Goal: Book appointment/travel/reservation

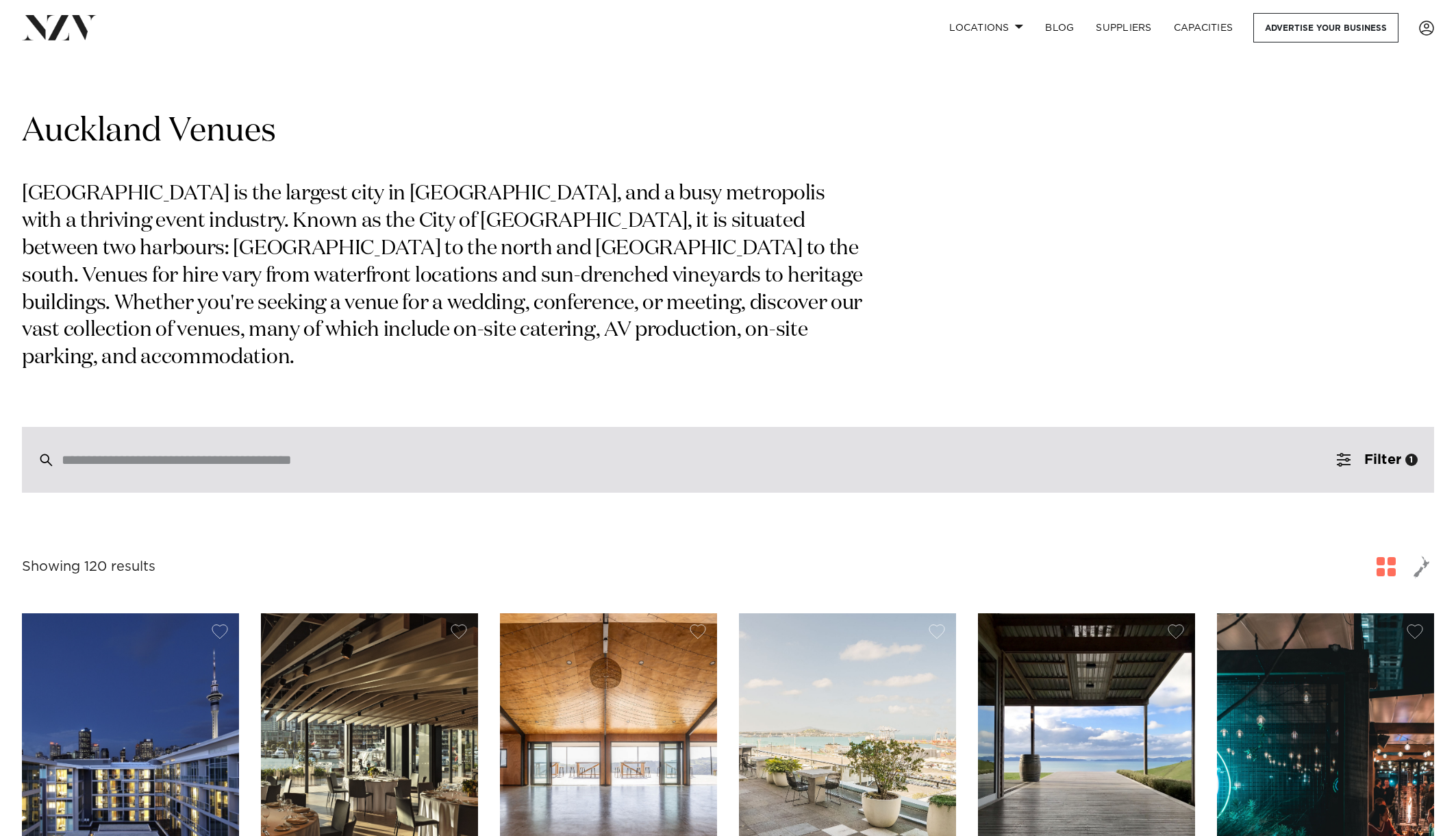
click at [607, 452] on input "search" at bounding box center [699, 459] width 1275 height 15
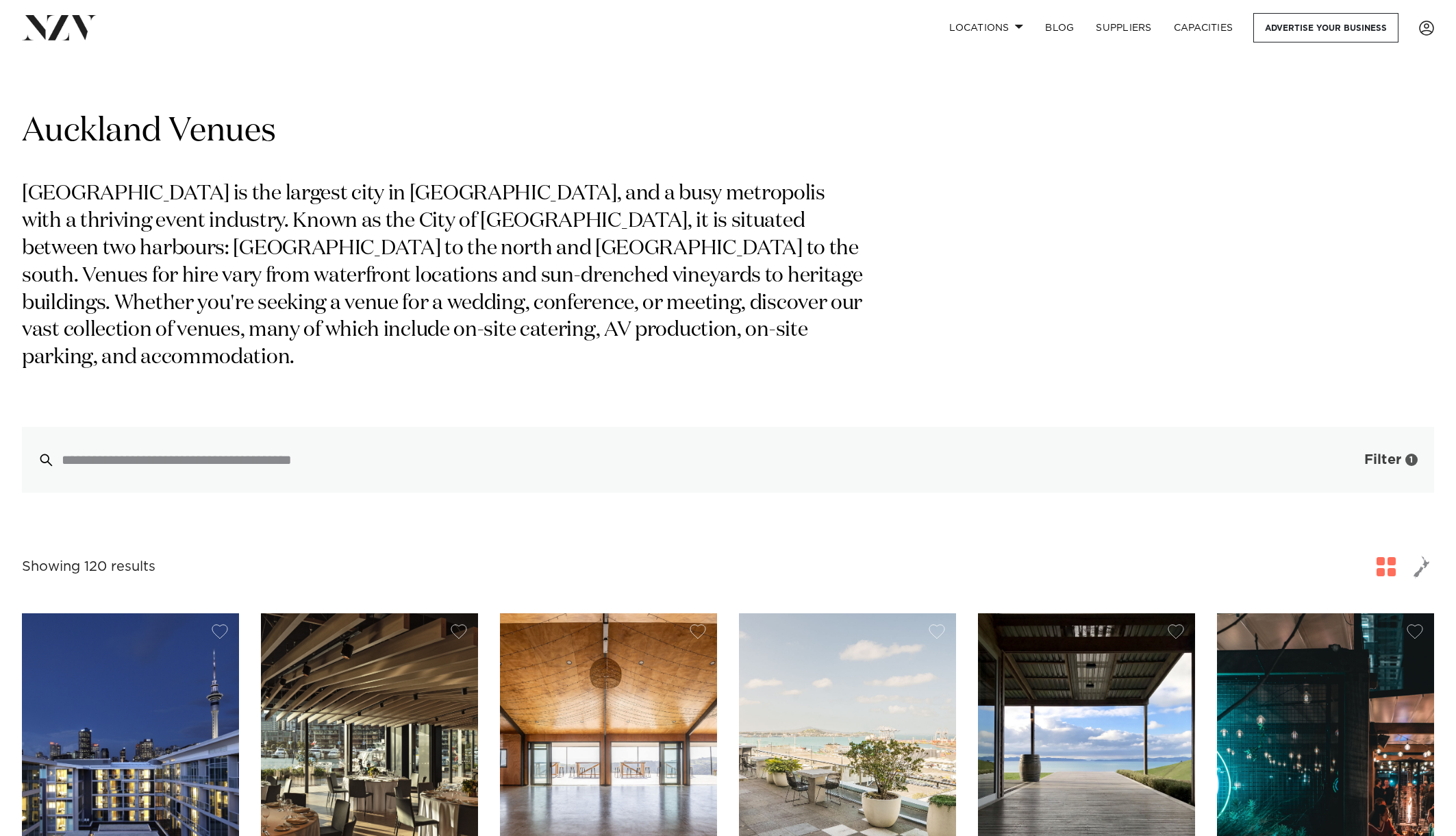
click at [1394, 441] on button "Filter 1" at bounding box center [1377, 459] width 114 height 66
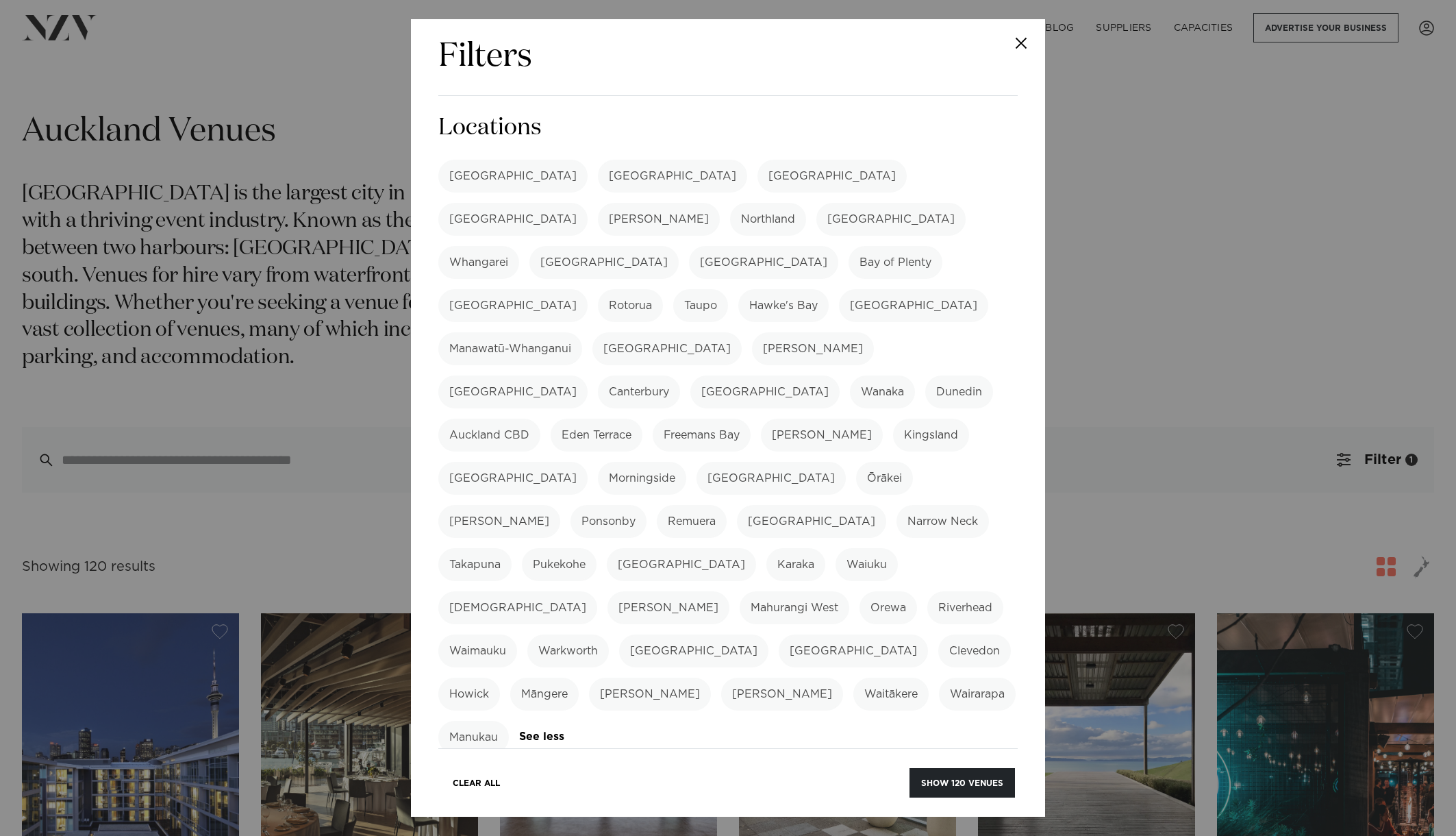
click at [847, 122] on h3 "Locations" at bounding box center [728, 128] width 580 height 31
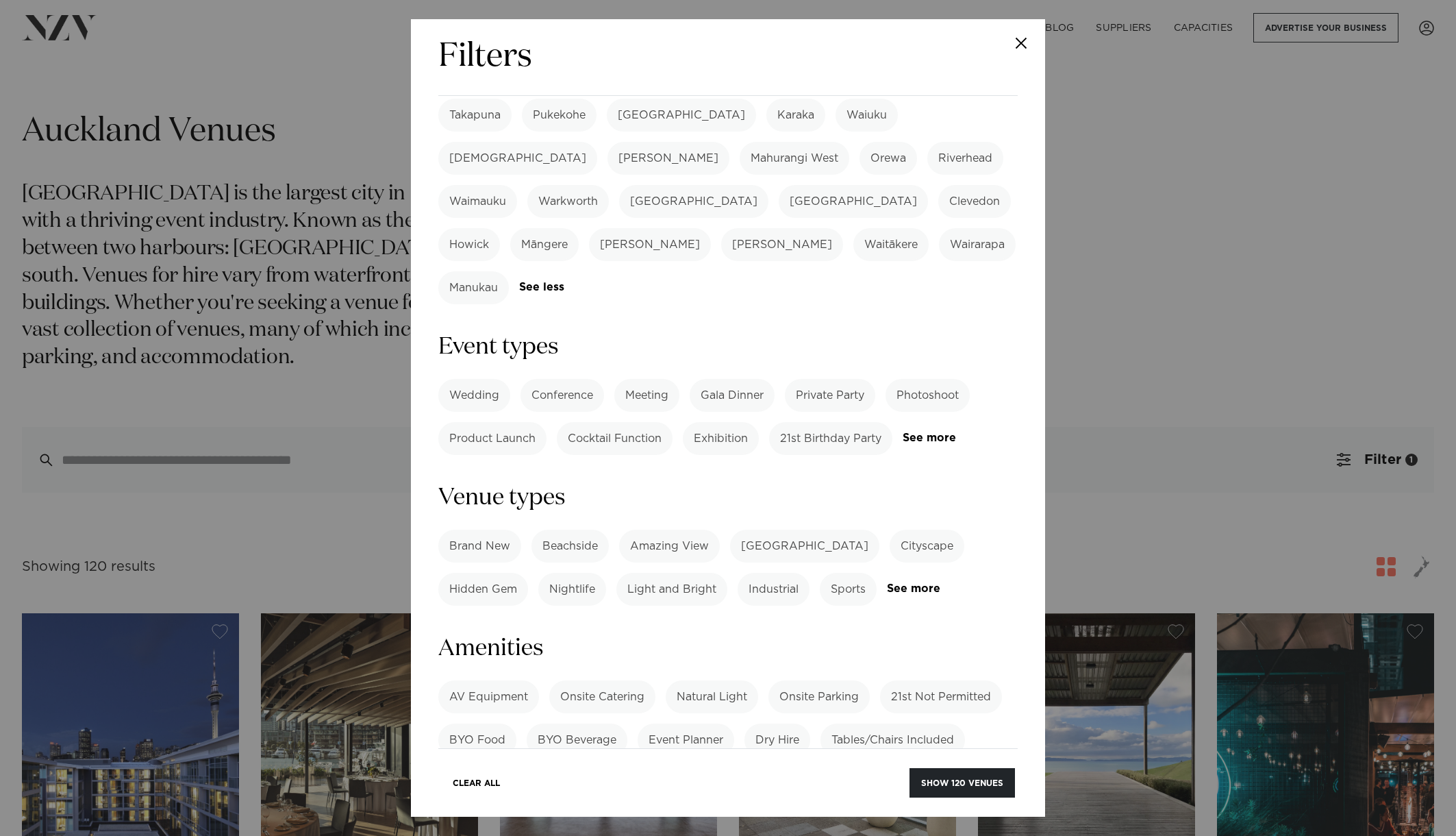
scroll to position [605, 0]
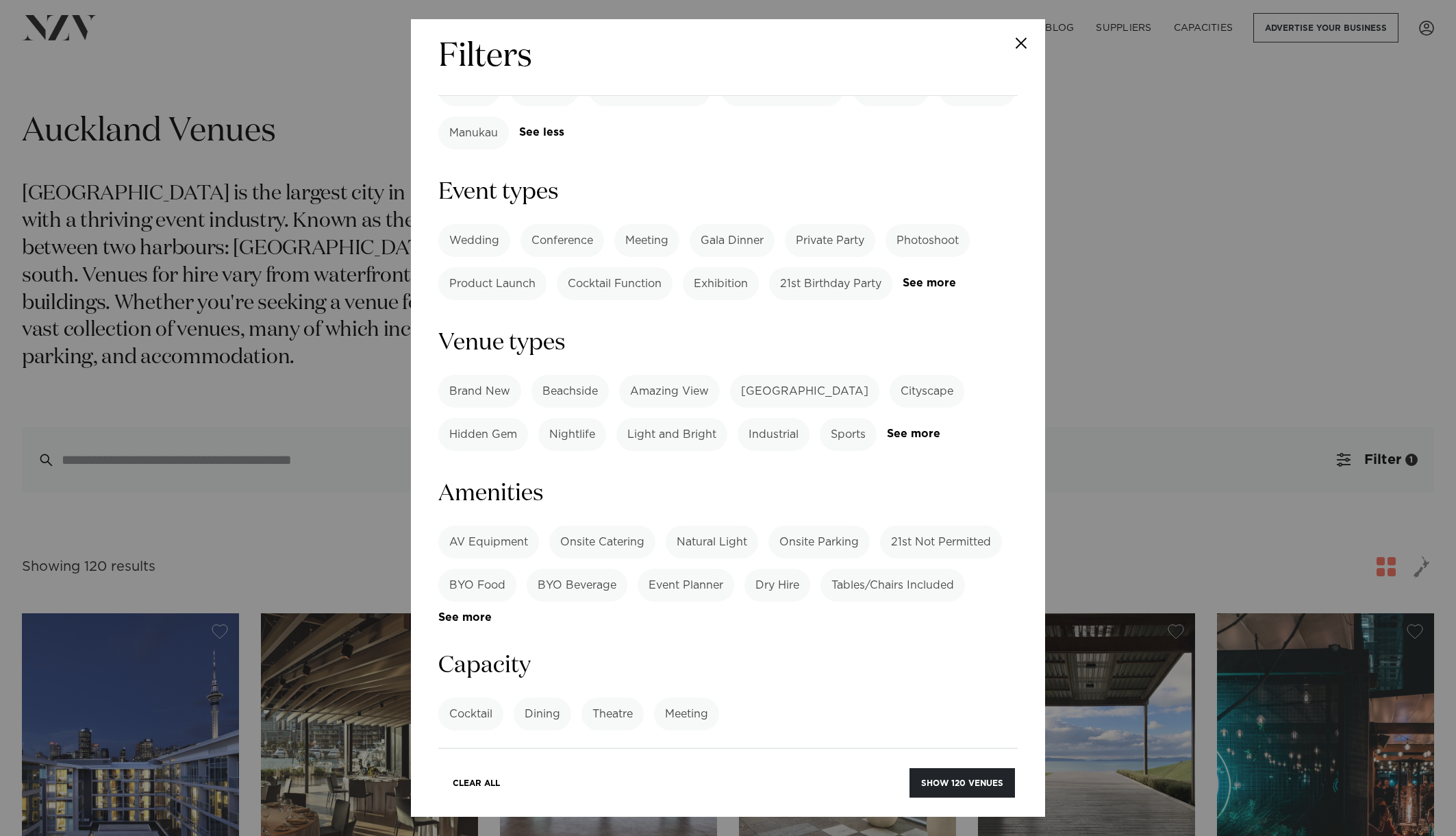
click at [871, 234] on label "Private Party" at bounding box center [830, 240] width 91 height 33
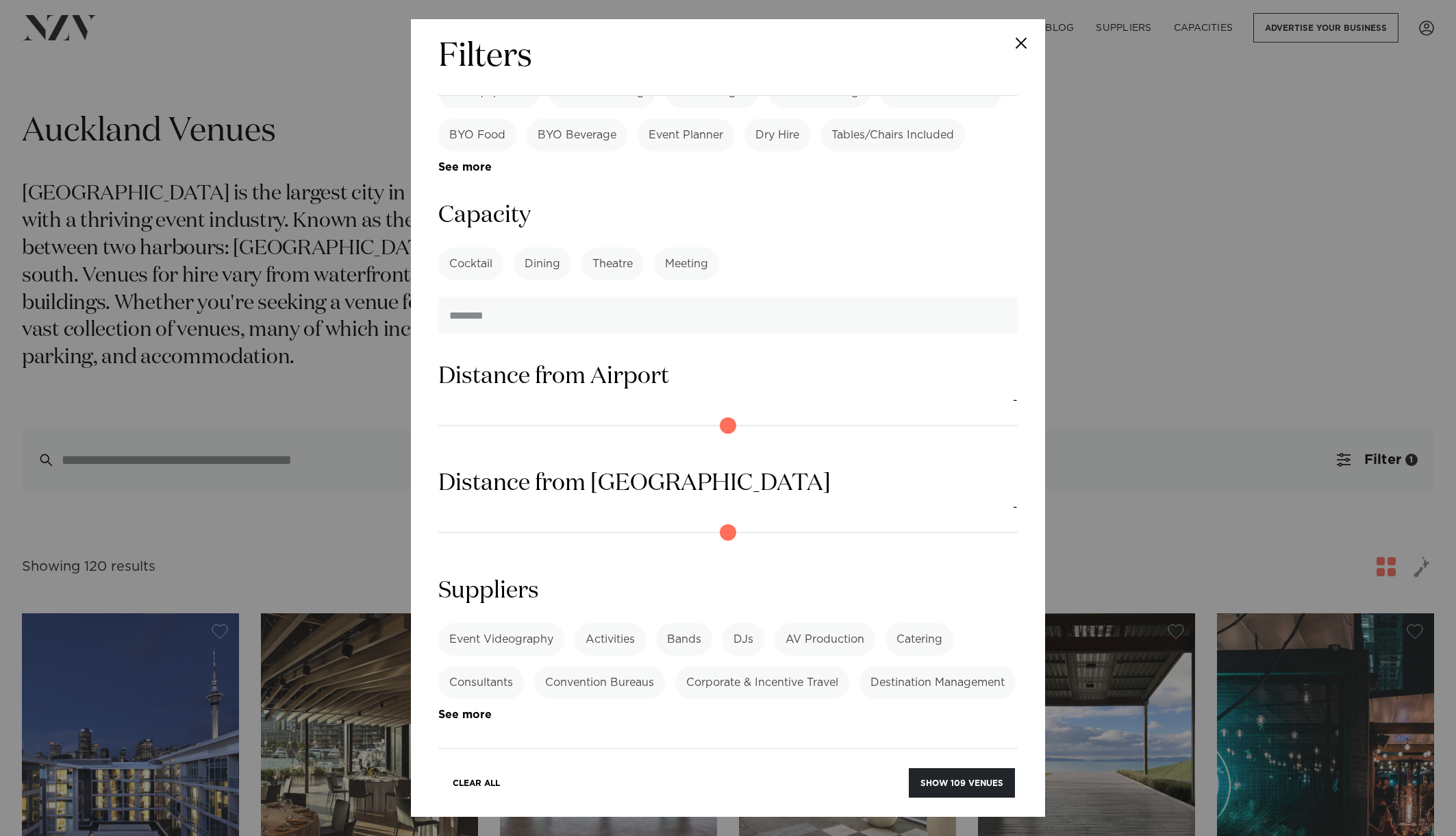
scroll to position [1118, 0]
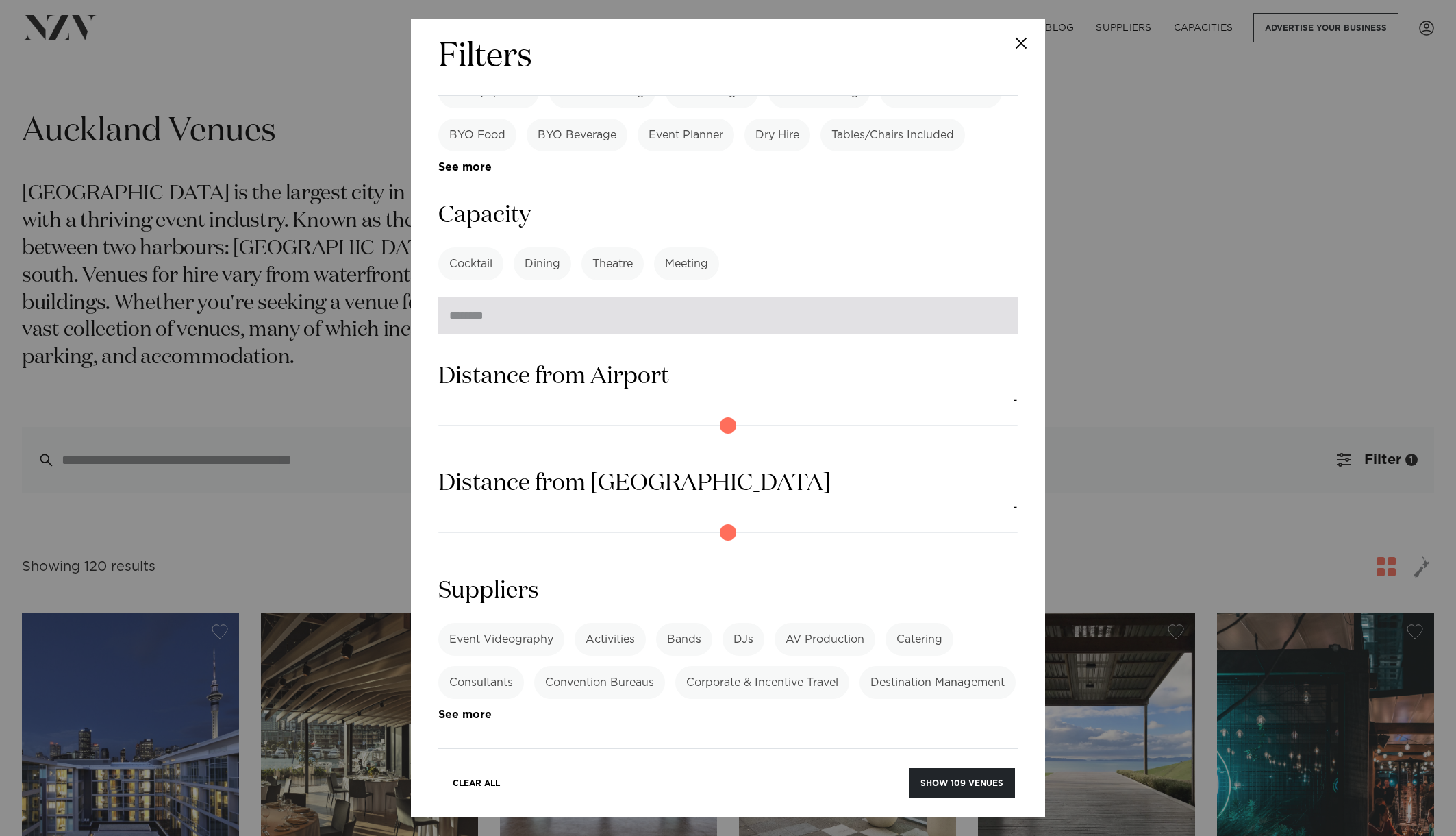
click at [863, 334] on input "number" at bounding box center [728, 315] width 580 height 37
click at [671, 334] on input "number" at bounding box center [728, 315] width 580 height 37
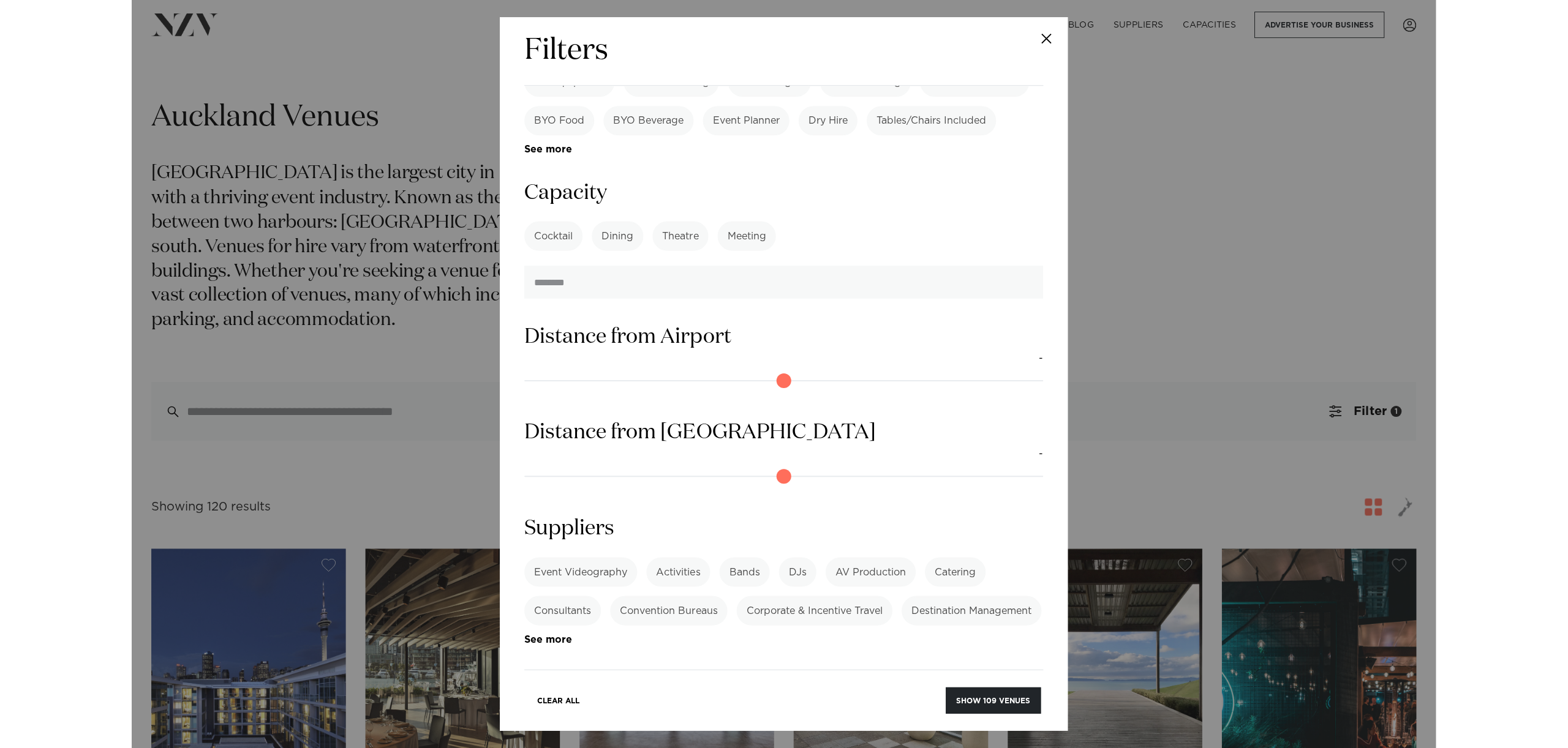
scroll to position [1145, 0]
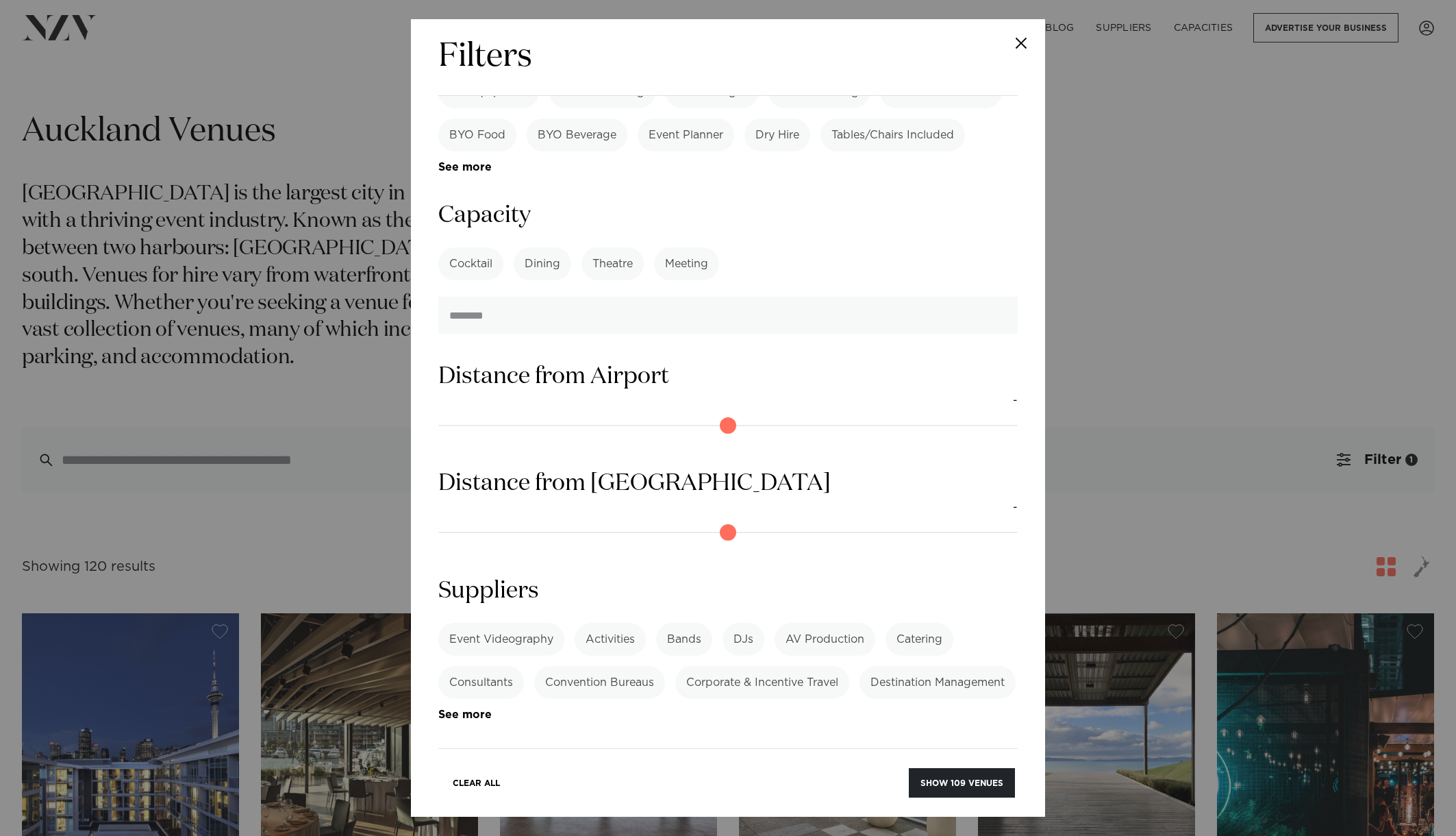
type input "**"
click at [913, 768] on button "Show 58 venues" at bounding box center [964, 783] width 102 height 30
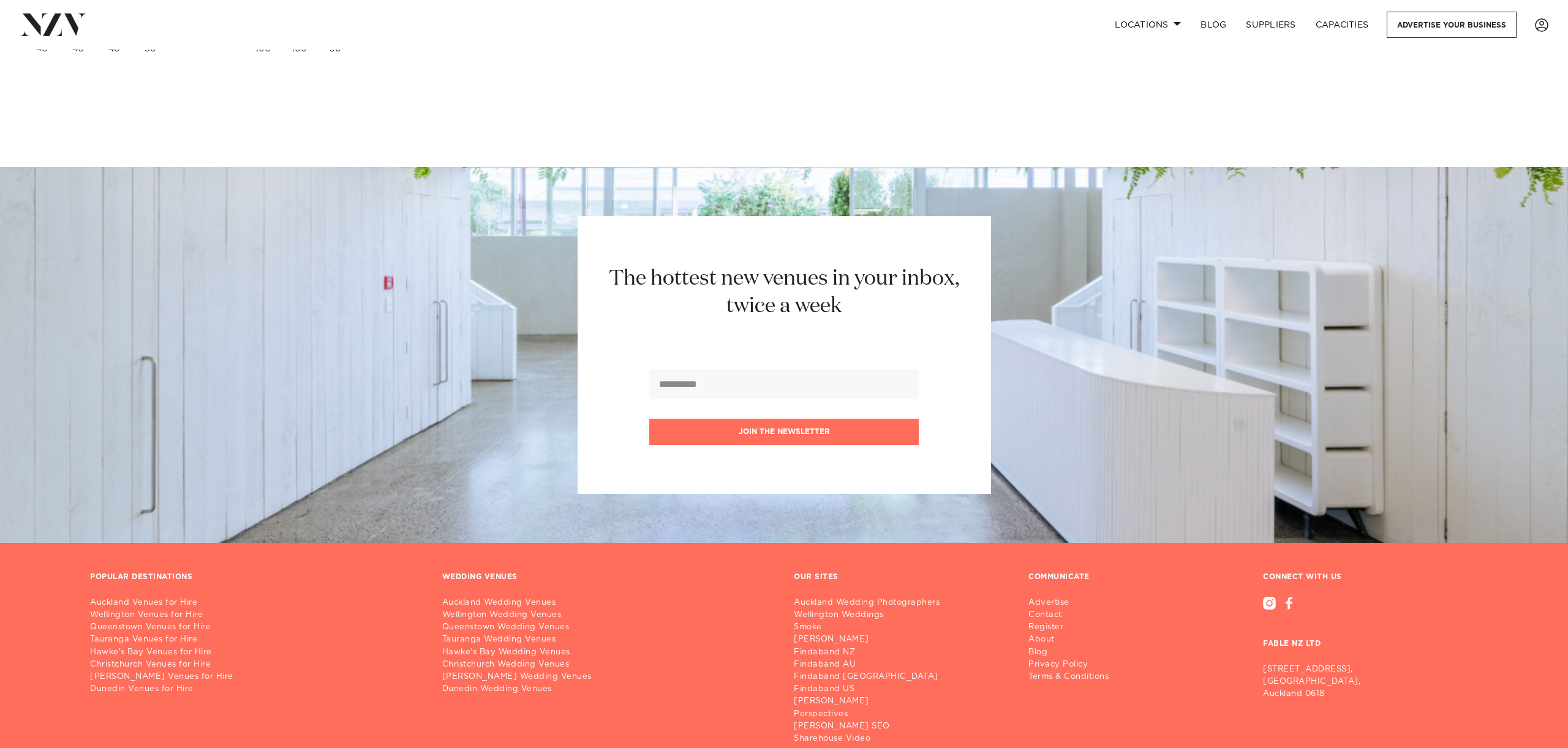
scroll to position [4952, 0]
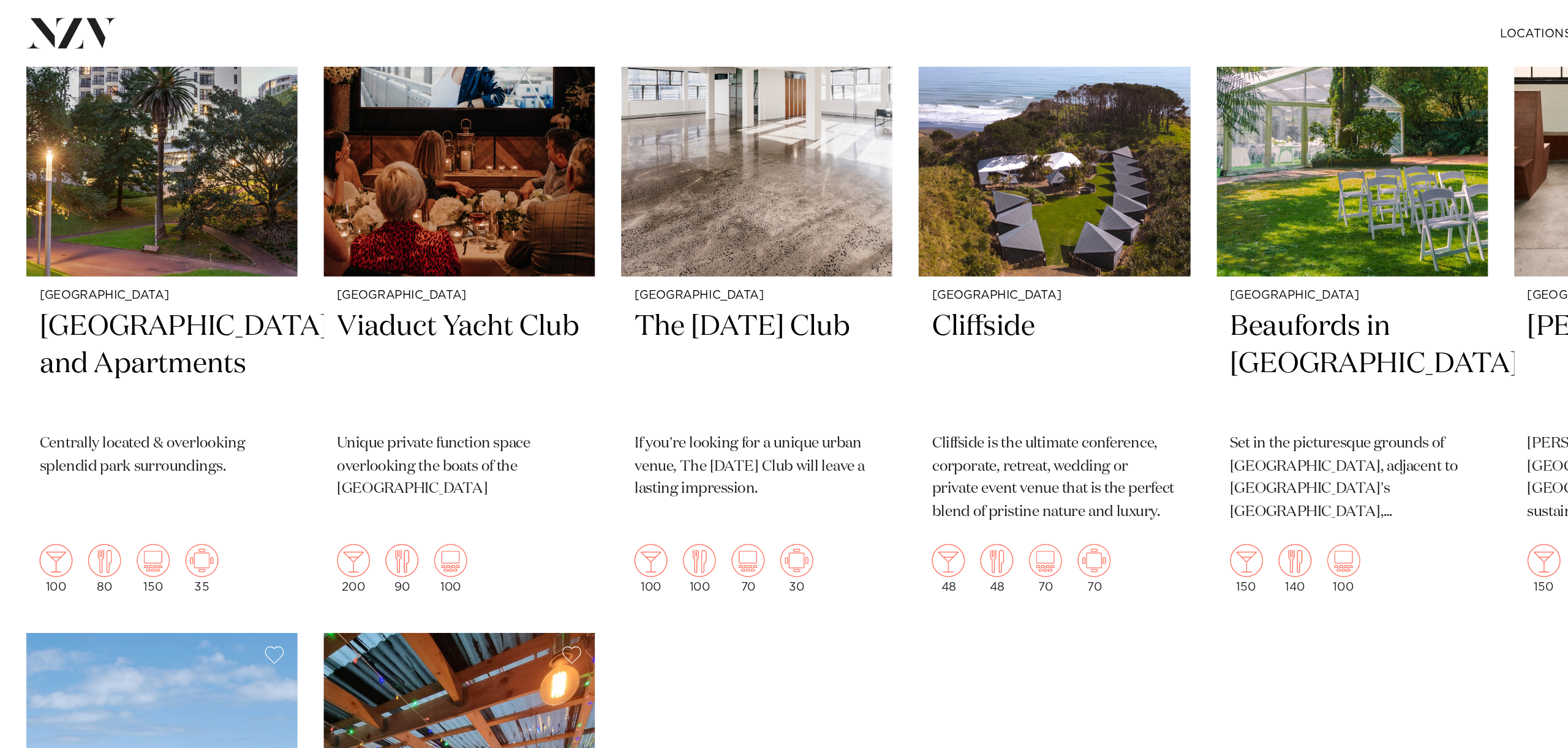
scroll to position [4110, 0]
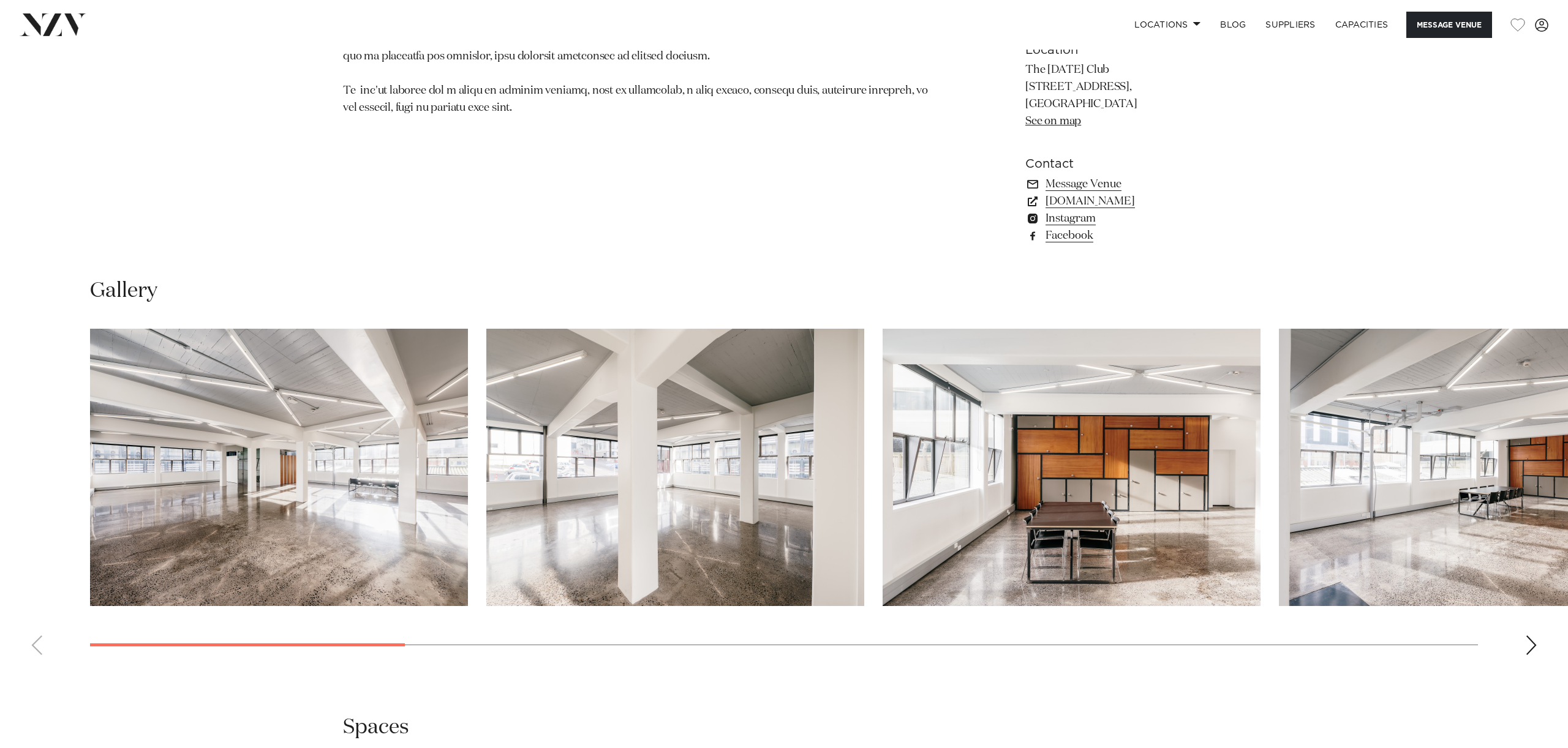
scroll to position [751, 0]
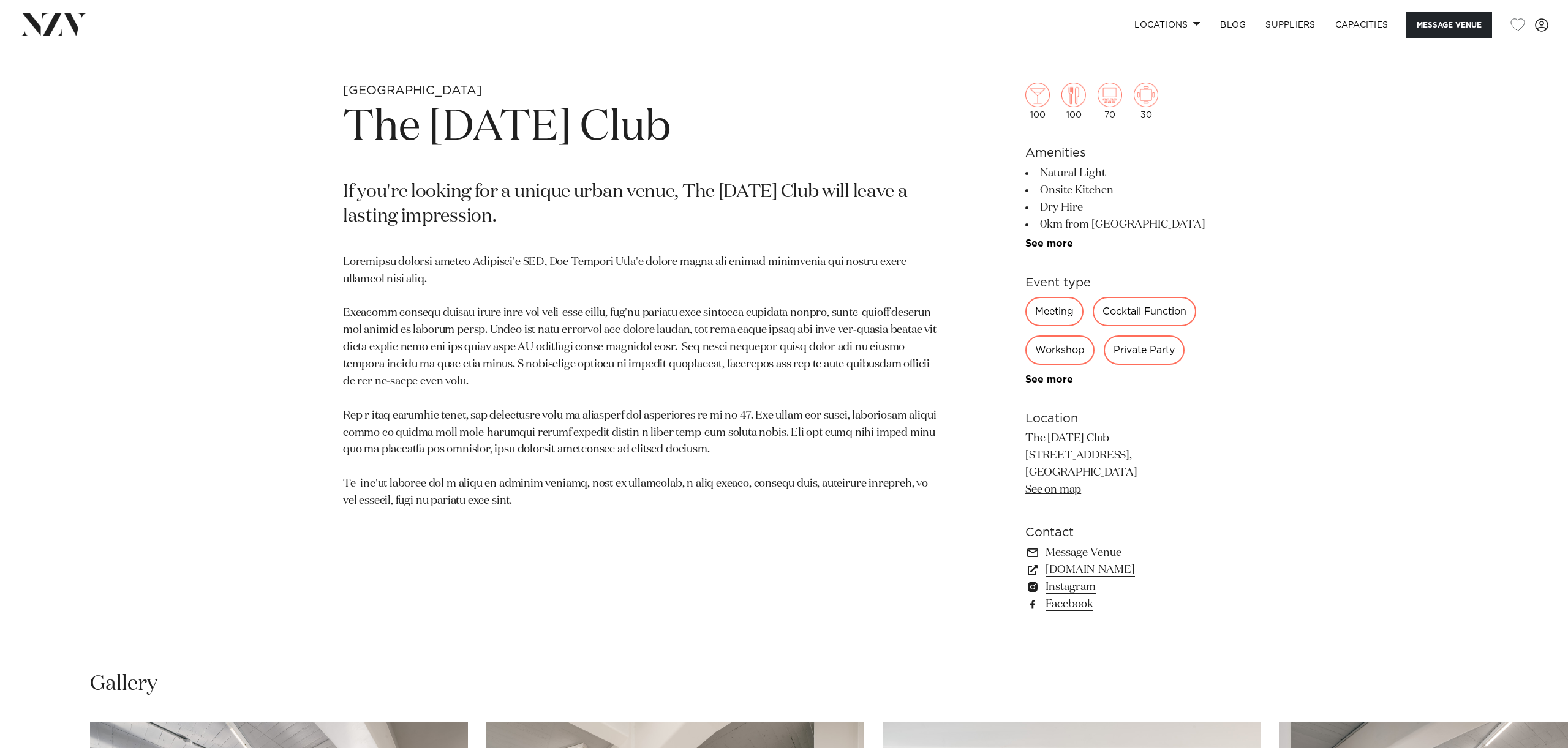
click at [1025, 233] on li "0km from [GEOGRAPHIC_DATA]" at bounding box center [1125, 224] width 199 height 17
click at [1025, 249] on li "See more" at bounding box center [1125, 244] width 199 height 11
click at [1027, 248] on link "See more" at bounding box center [1072, 243] width 95 height 10
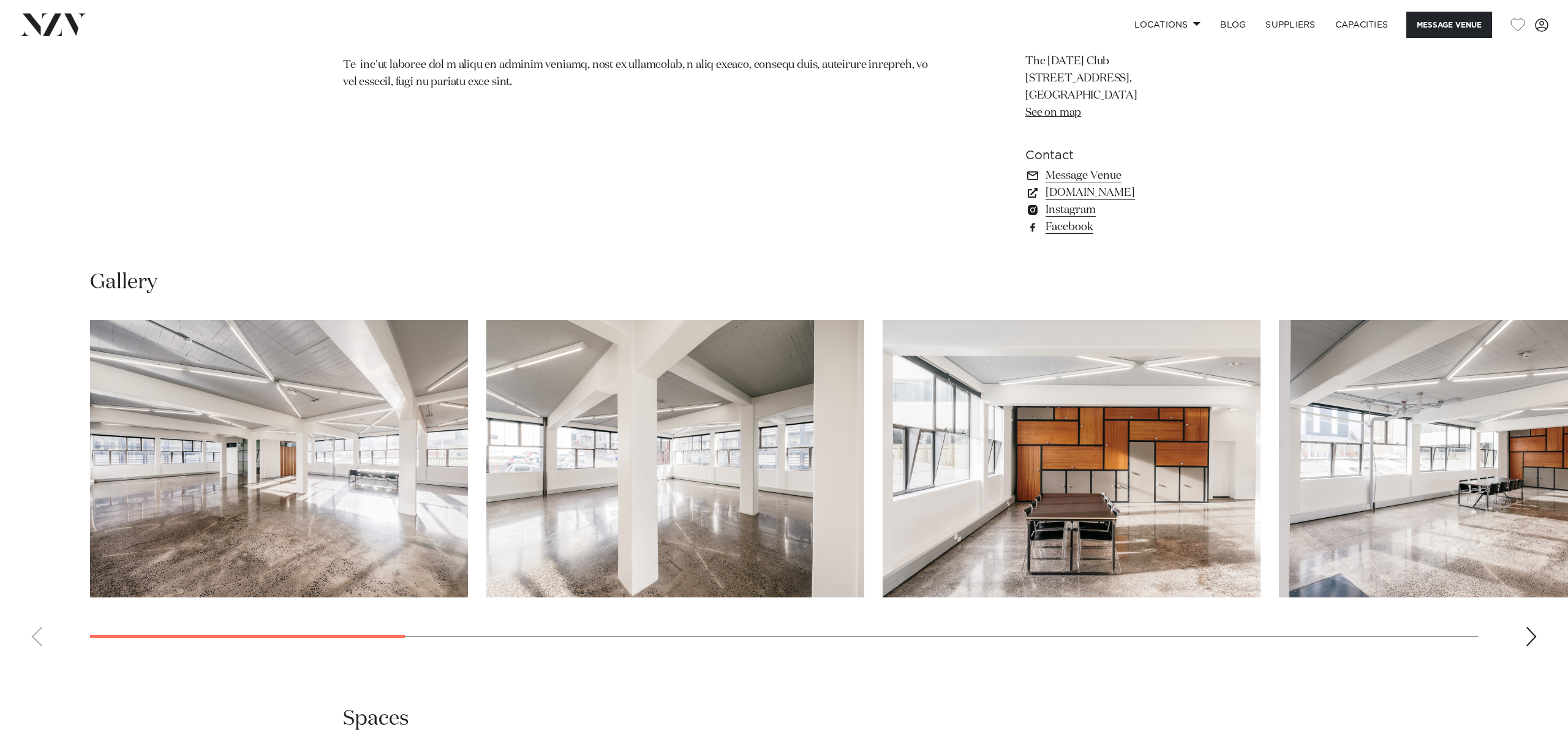
scroll to position [1165, 0]
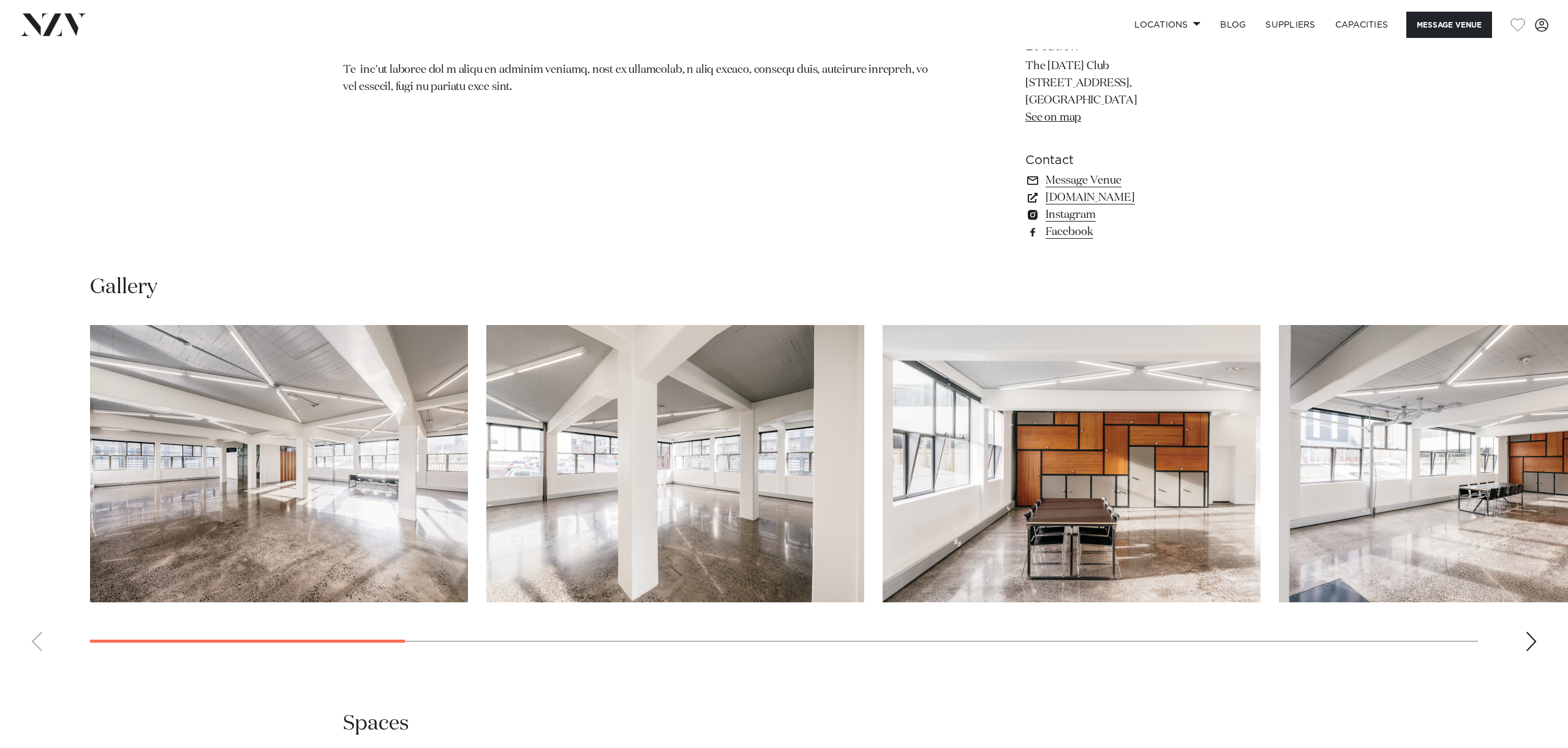
click at [882, 409] on img "3 / 15" at bounding box center [1071, 464] width 378 height 278
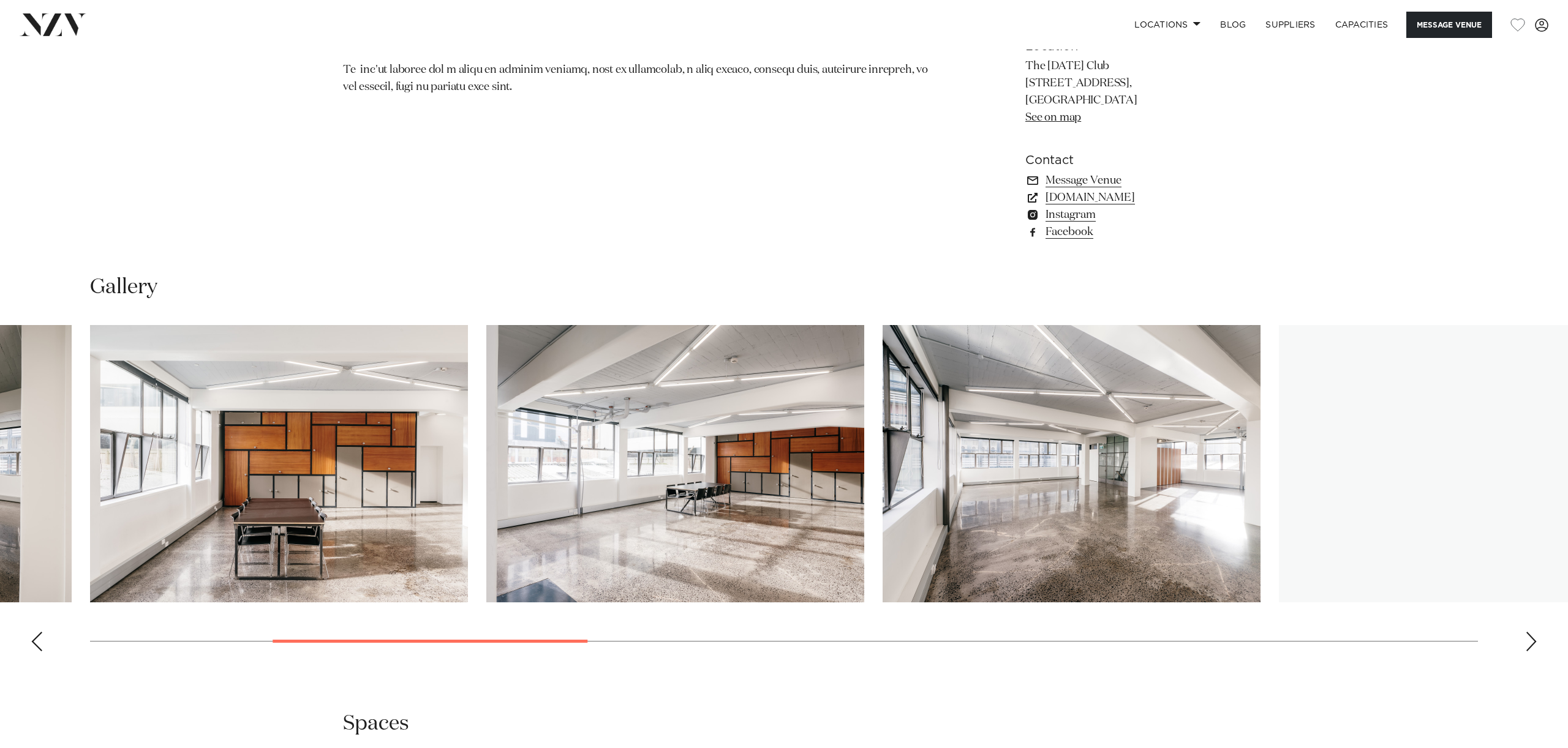
click at [1279, 542] on img "6 / 15" at bounding box center [1467, 464] width 378 height 278
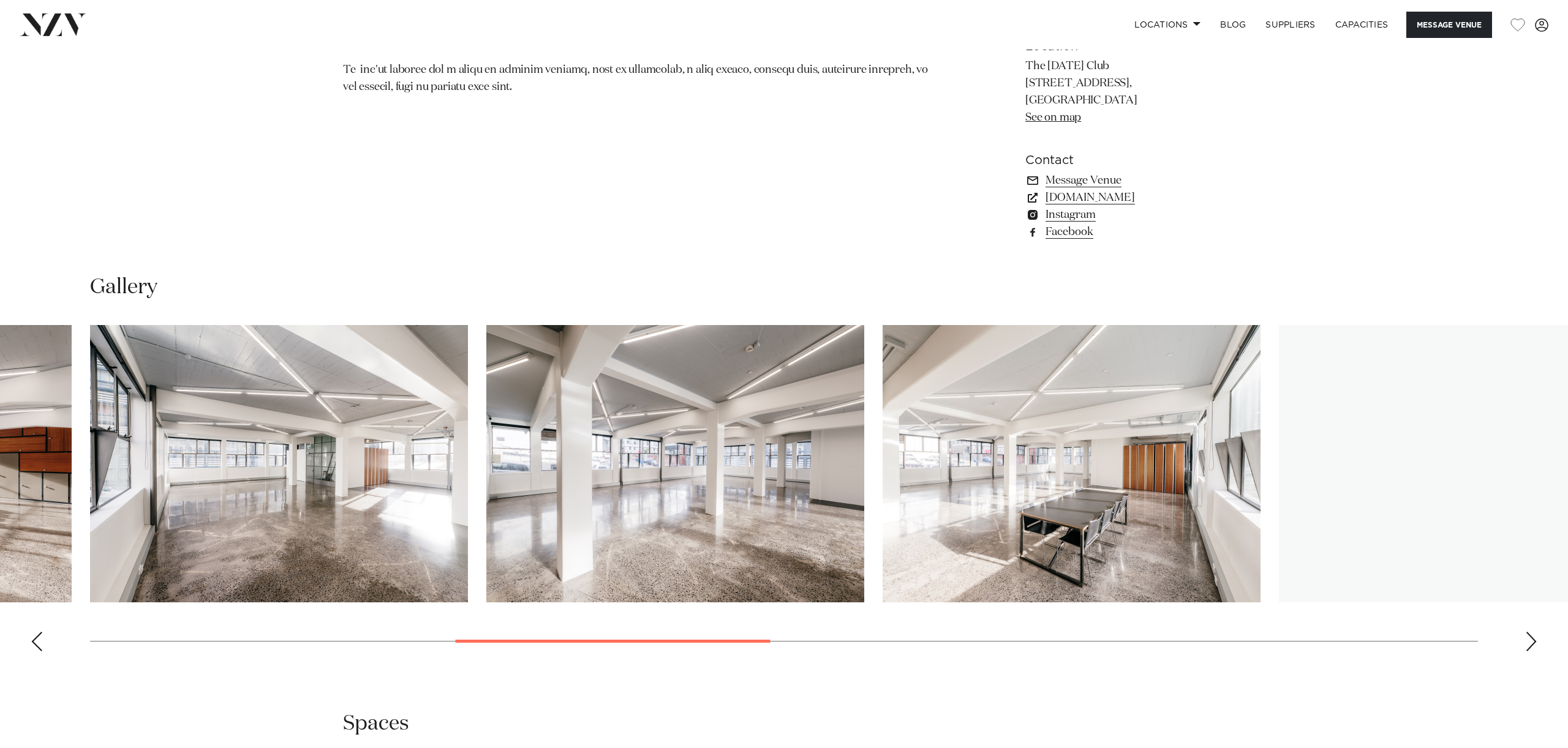
click at [882, 464] on img "7 / 15" at bounding box center [1071, 464] width 378 height 278
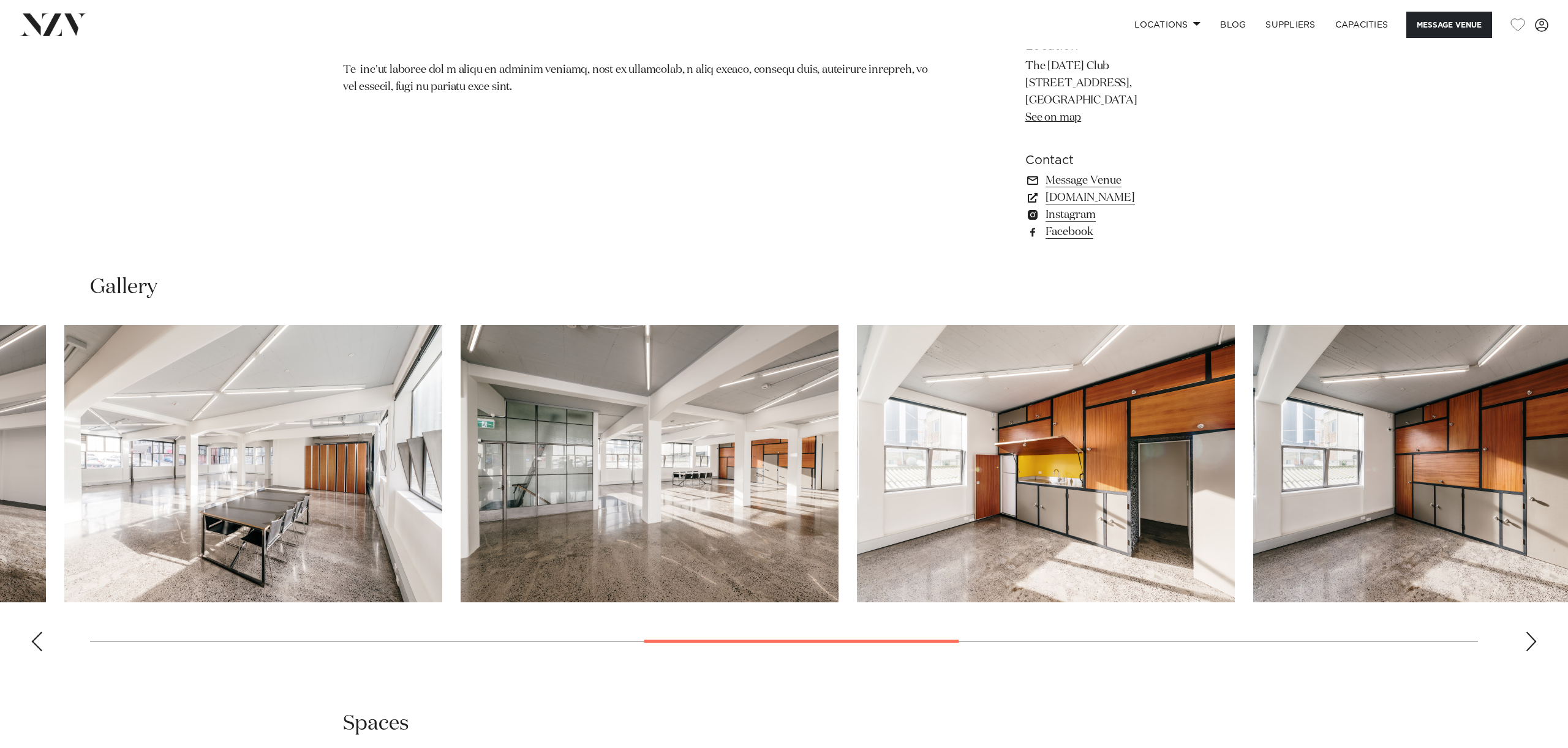
click at [857, 492] on img "9 / 15" at bounding box center [1045, 464] width 378 height 278
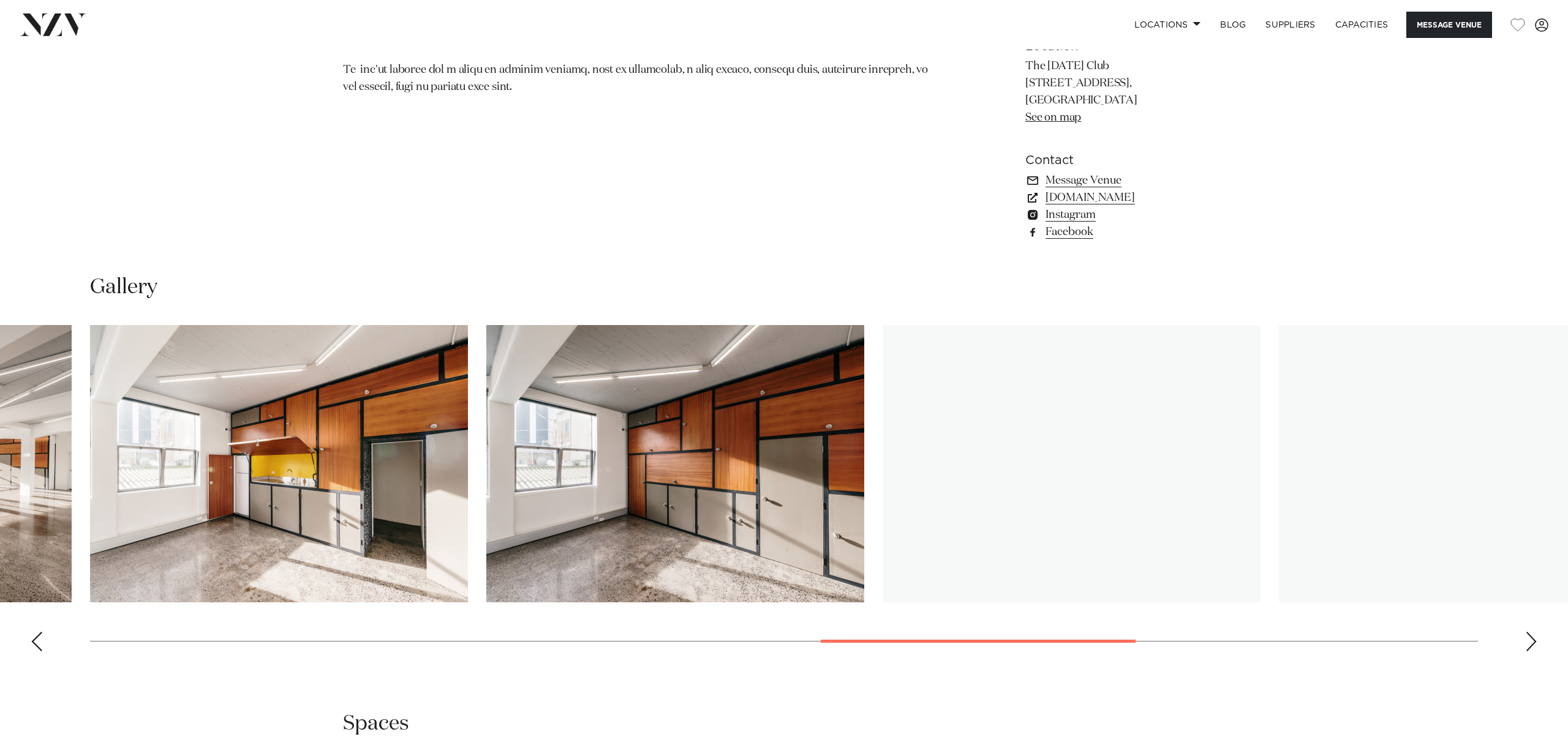
click at [882, 467] on img "11 / 15" at bounding box center [1071, 464] width 378 height 278
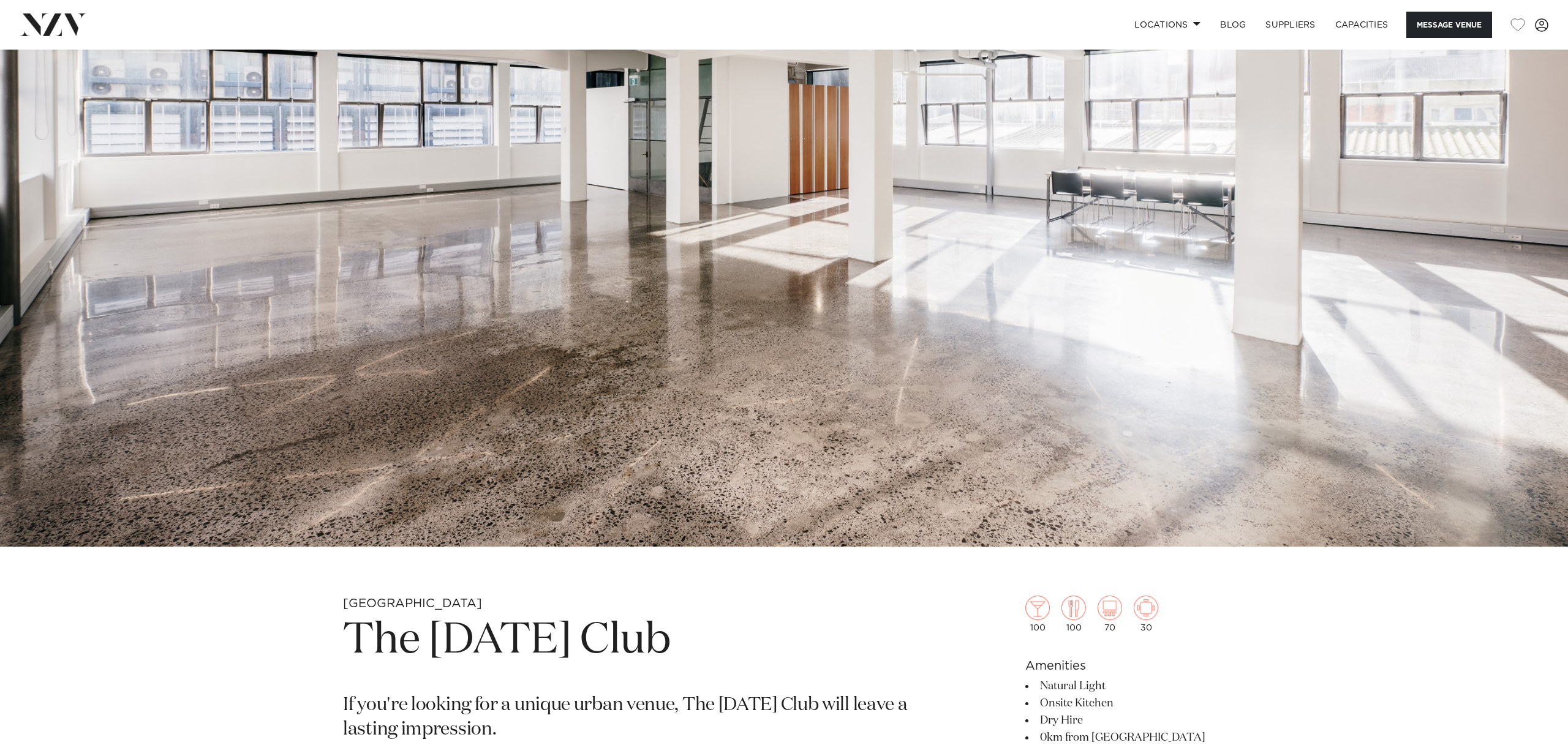
scroll to position [146, 0]
